Goal: Transaction & Acquisition: Book appointment/travel/reservation

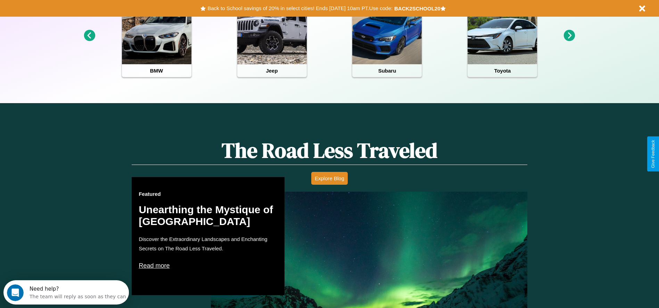
scroll to position [310, 0]
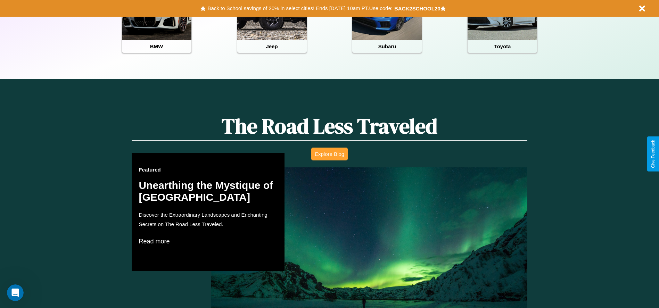
click at [329, 154] on button "Explore Blog" at bounding box center [329, 154] width 36 height 13
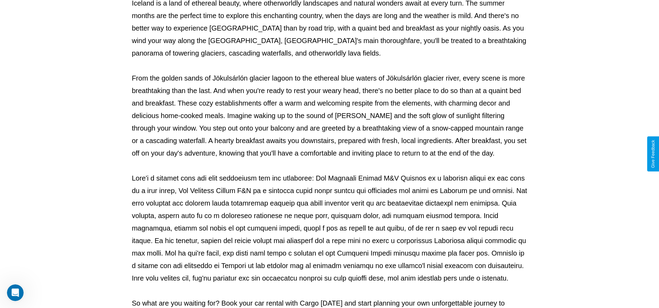
scroll to position [230, 0]
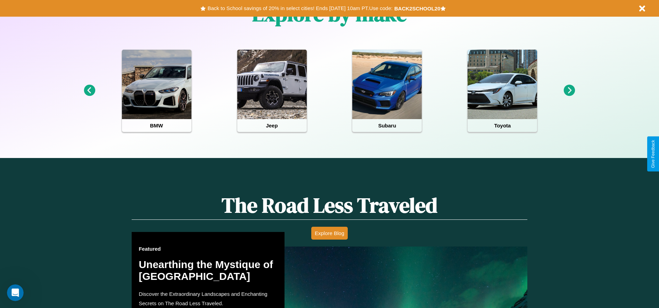
scroll to position [326, 0]
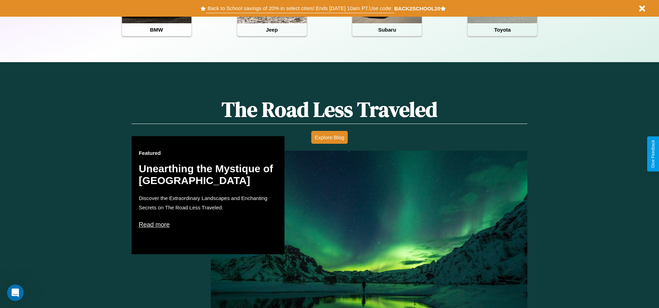
click at [300, 8] on button "Back to School savings of 20% in select cities! Ends 9/1 at 10am PT. Use code:" at bounding box center [300, 8] width 188 height 10
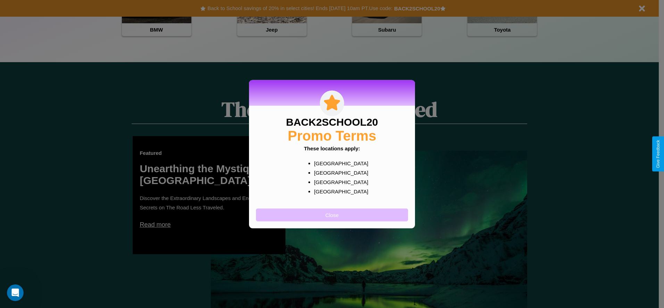
click at [332, 215] on button "Close" at bounding box center [332, 214] width 152 height 13
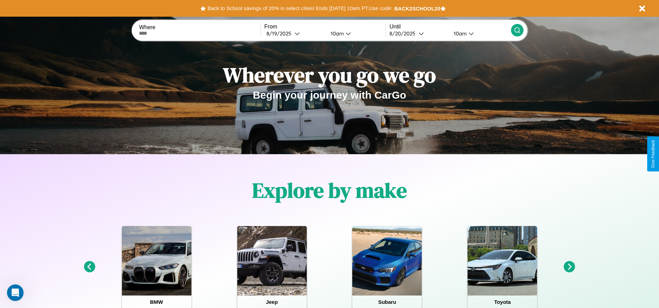
scroll to position [0, 0]
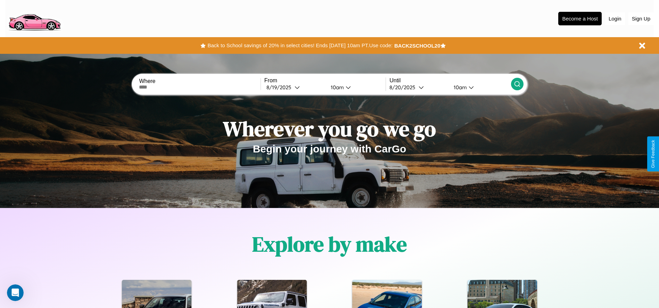
click at [200, 87] on input "text" at bounding box center [199, 87] width 121 height 6
type input "******"
click at [295, 87] on div "8 / 19 / 2025" at bounding box center [280, 87] width 28 height 7
select select "*"
select select "****"
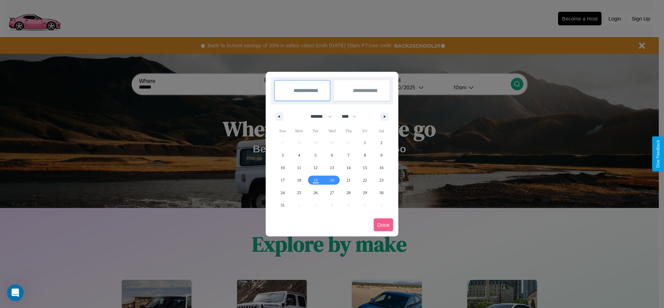
click at [318, 116] on select "******* ******** ***** ***** *** **** **** ****** ********* ******* ******** **…" at bounding box center [320, 116] width 30 height 11
select select "**"
click at [381, 142] on span "1" at bounding box center [381, 143] width 2 height 13
type input "**********"
click at [299, 167] on span "10" at bounding box center [299, 168] width 4 height 13
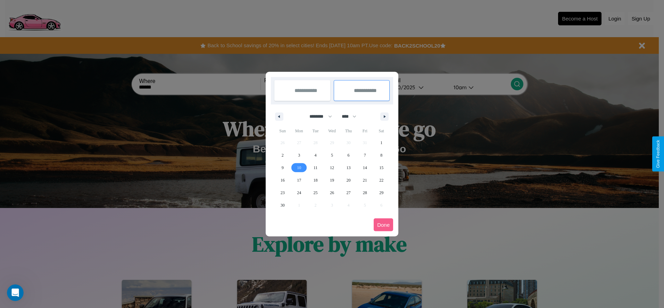
type input "**********"
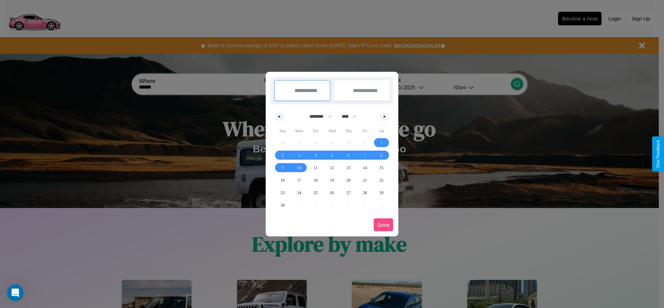
click at [384, 225] on button "Done" at bounding box center [383, 225] width 19 height 13
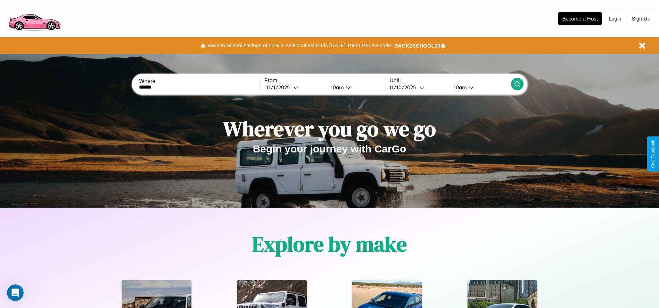
click at [336, 87] on div "10am" at bounding box center [336, 87] width 18 height 7
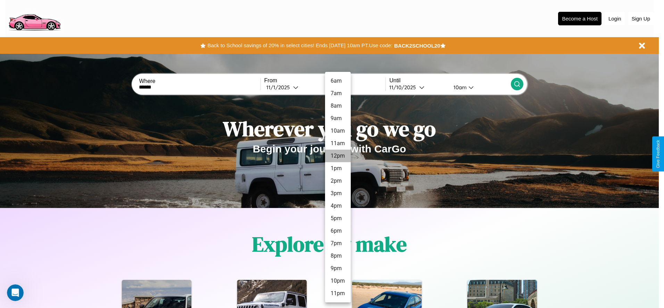
click at [338, 156] on li "12pm" at bounding box center [338, 156] width 26 height 13
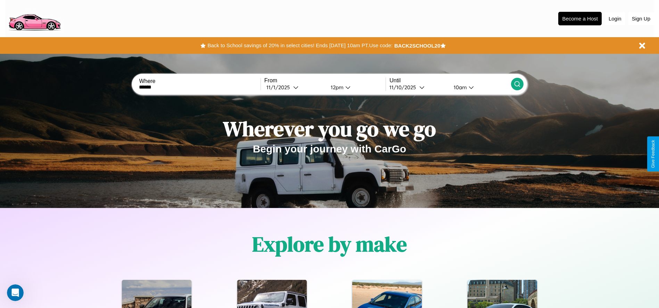
click at [517, 84] on icon at bounding box center [517, 84] width 7 height 7
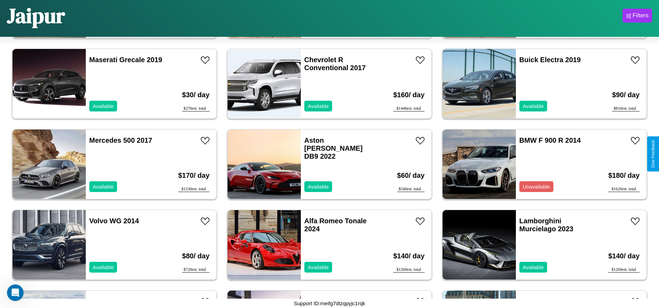
scroll to position [3946, 0]
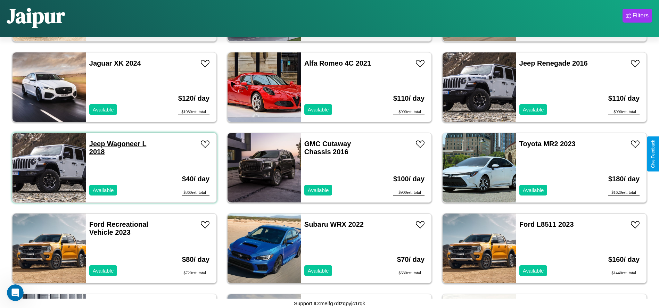
click at [96, 144] on link "Jeep Wagoneer L 2018" at bounding box center [117, 148] width 57 height 16
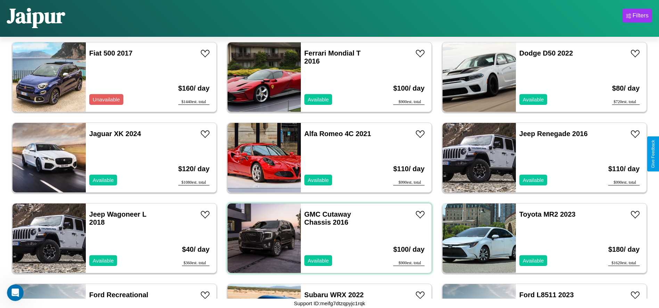
scroll to position [3785, 0]
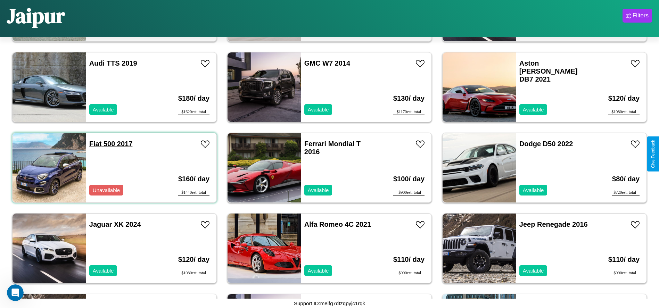
click at [94, 144] on link "Fiat 500 2017" at bounding box center [110, 144] width 43 height 8
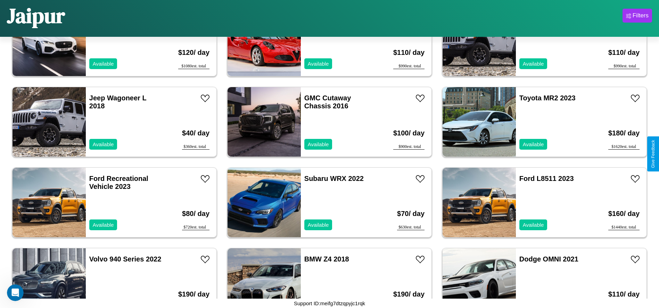
scroll to position [4349, 0]
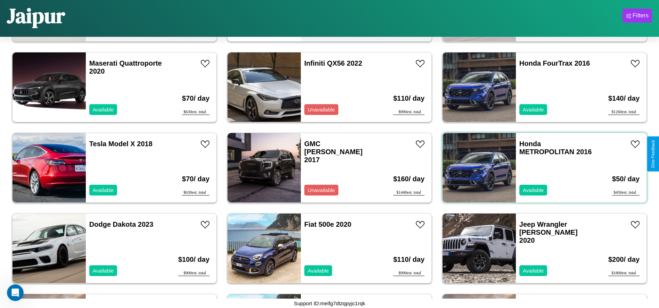
click at [540, 168] on div "Honda METROPOLITAN 2016 Available" at bounding box center [556, 167] width 80 height 69
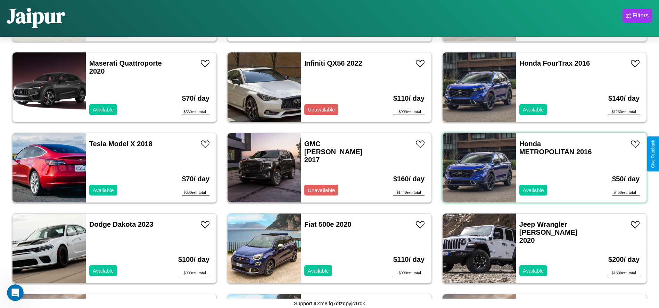
click at [540, 168] on div "Honda METROPOLITAN 2016 Available" at bounding box center [556, 167] width 80 height 69
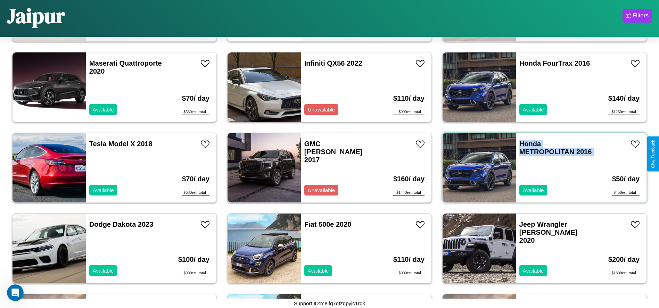
click at [540, 168] on div "Honda METROPOLITAN 2016 Available" at bounding box center [556, 167] width 80 height 69
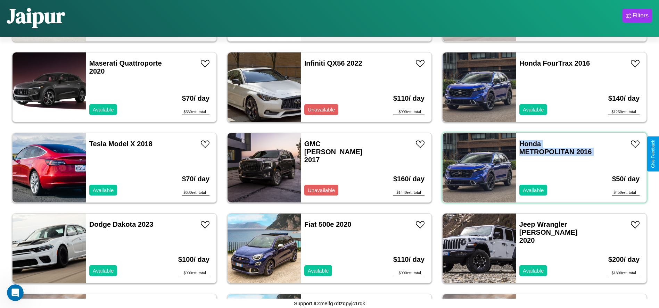
click at [540, 168] on div "Honda METROPOLITAN 2016 Available" at bounding box center [556, 167] width 80 height 69
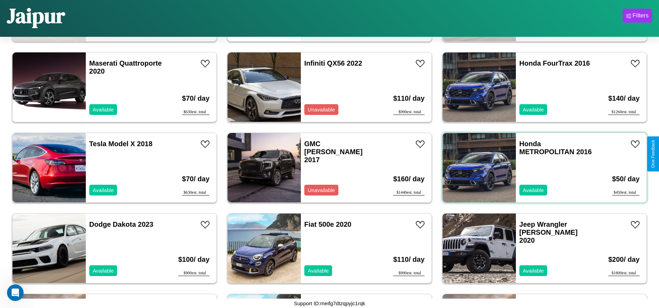
click at [540, 168] on div "Honda METROPOLITAN 2016 Available" at bounding box center [556, 167] width 80 height 69
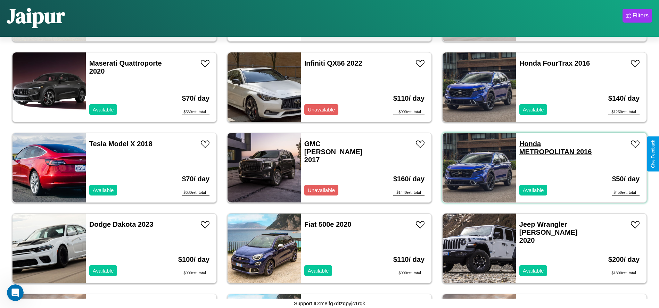
click at [526, 144] on link "Honda METROPOLITAN 2016" at bounding box center [555, 148] width 73 height 16
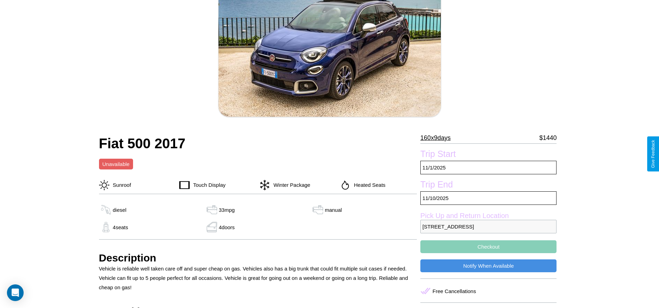
scroll to position [272, 0]
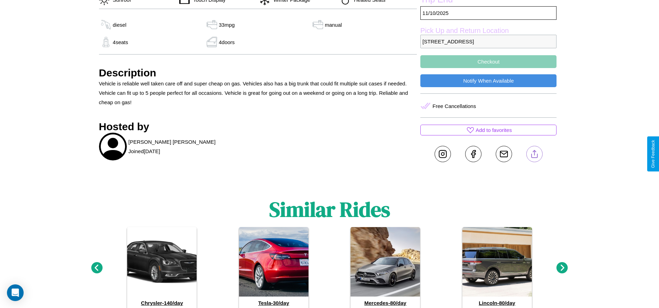
click at [534, 154] on line at bounding box center [534, 152] width 0 height 5
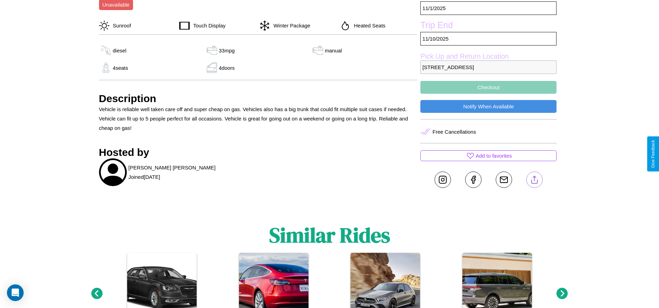
scroll to position [71, 0]
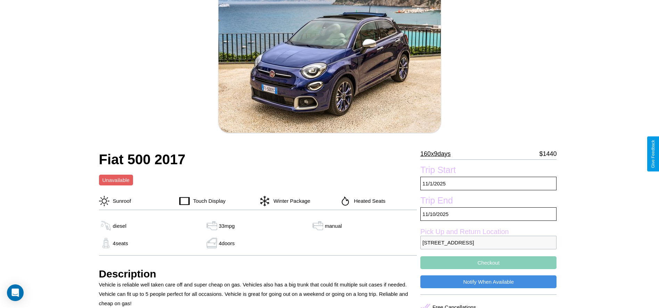
click at [438, 154] on p "160 x 9 days" at bounding box center [435, 153] width 30 height 11
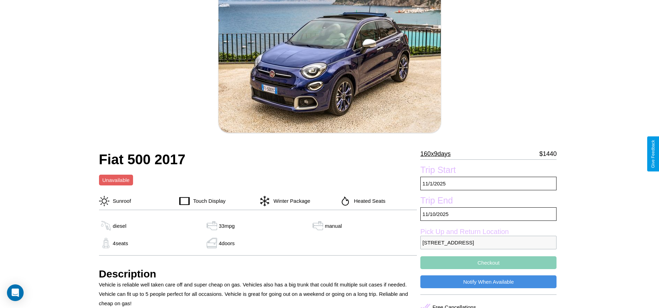
click at [438, 154] on p "160 x 9 days" at bounding box center [435, 153] width 30 height 11
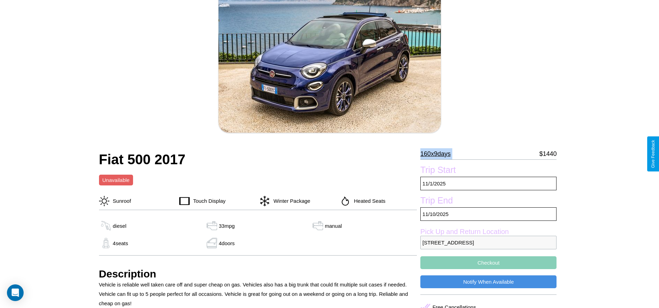
click at [438, 154] on p "160 x 9 days" at bounding box center [435, 153] width 30 height 11
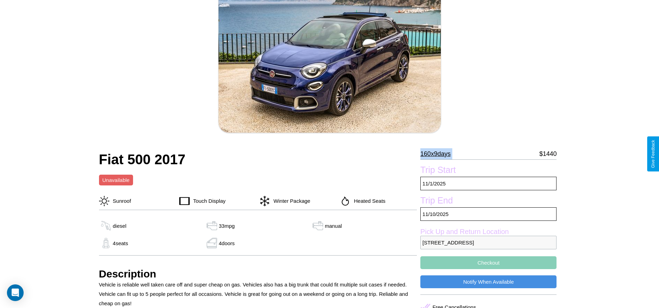
click at [438, 154] on p "160 x 9 days" at bounding box center [435, 153] width 30 height 11
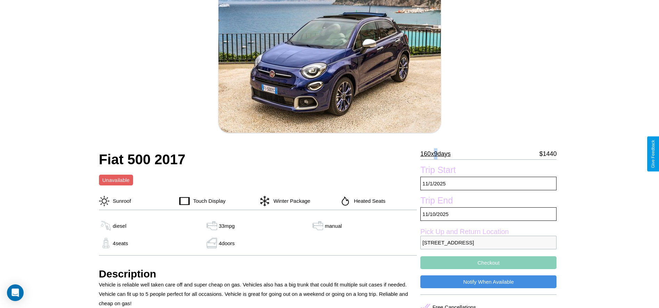
click at [438, 154] on p "160 x 9 days" at bounding box center [435, 153] width 30 height 11
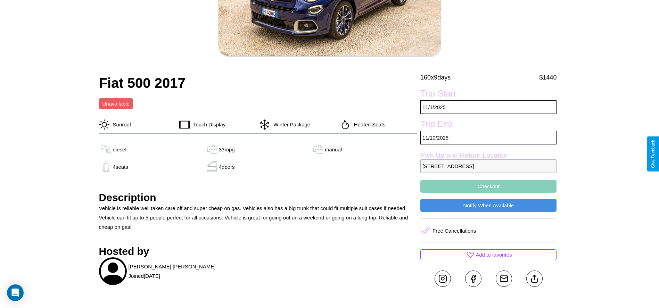
scroll to position [180, 0]
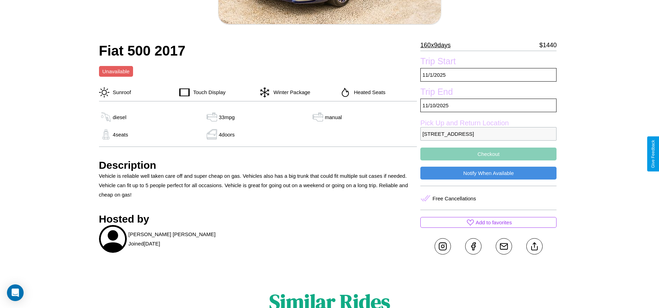
click at [488, 154] on button "Checkout" at bounding box center [488, 154] width 136 height 13
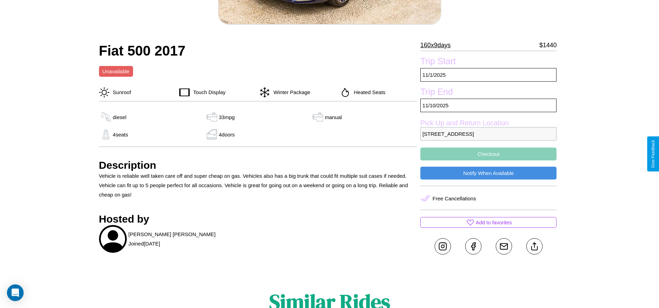
click at [488, 154] on button "Checkout" at bounding box center [488, 154] width 136 height 13
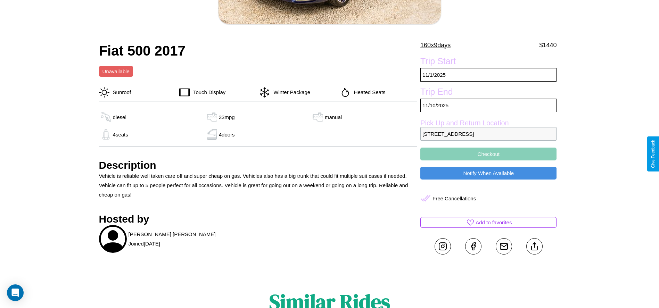
click at [488, 154] on button "Checkout" at bounding box center [488, 154] width 136 height 13
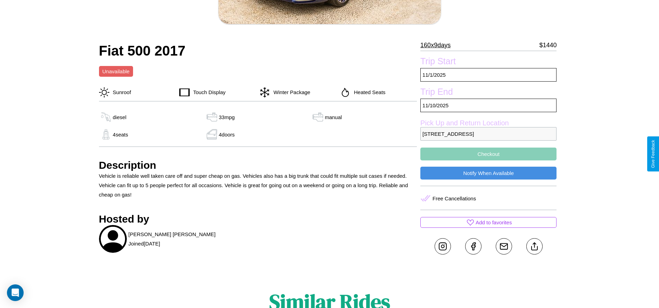
click at [488, 154] on button "Checkout" at bounding box center [488, 154] width 136 height 13
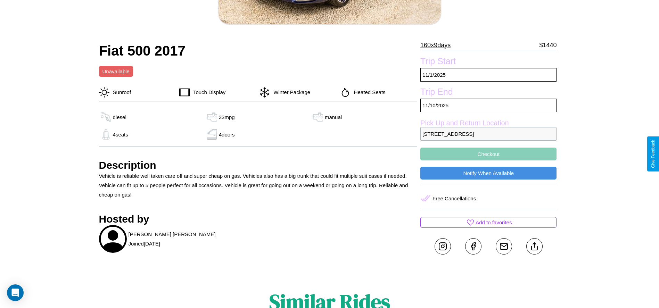
click at [488, 154] on button "Checkout" at bounding box center [488, 154] width 136 height 13
